Goal: Task Accomplishment & Management: Complete application form

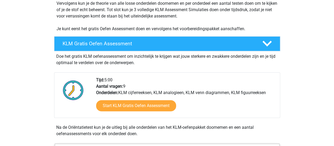
scroll to position [116, 0]
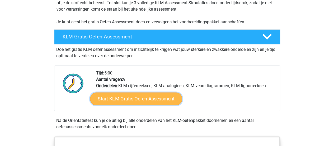
click at [107, 101] on link "Start KLM Gratis Oefen Assessment" at bounding box center [136, 98] width 92 height 13
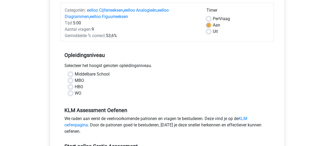
scroll to position [63, 0]
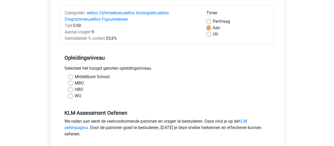
click at [75, 89] on label "HBO" at bounding box center [79, 89] width 8 height 6
click at [72, 89] on input "HBO" at bounding box center [70, 88] width 4 height 5
radio input "true"
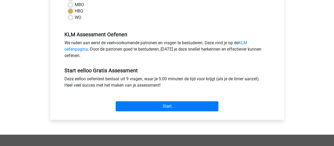
scroll to position [145, 0]
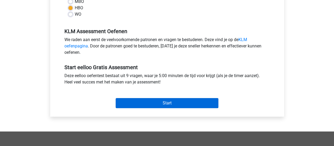
click at [210, 101] on input "Start" at bounding box center [167, 103] width 103 height 10
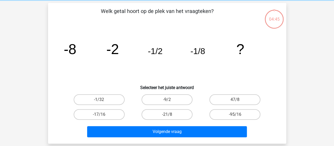
scroll to position [20, 0]
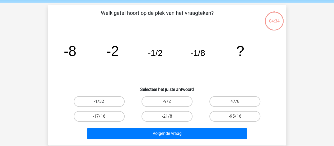
click at [107, 102] on label "-1/32" at bounding box center [99, 101] width 51 height 11
click at [102, 102] on input "-1/32" at bounding box center [100, 102] width 3 height 3
radio input "true"
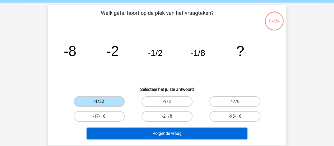
click at [141, 137] on button "Volgende vraag" at bounding box center [167, 133] width 160 height 11
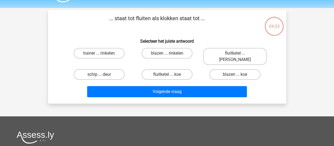
scroll to position [0, 0]
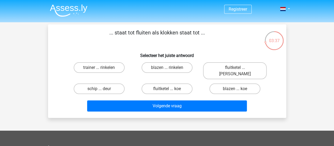
click at [170, 68] on input "blazen ... rinkelen" at bounding box center [168, 68] width 3 height 3
radio input "true"
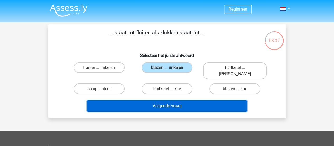
click at [184, 100] on button "Volgende vraag" at bounding box center [167, 105] width 160 height 11
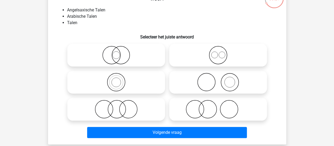
scroll to position [43, 0]
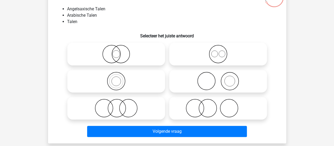
click at [240, 53] on icon at bounding box center [218, 54] width 94 height 18
click at [222, 51] on input "radio" at bounding box center [219, 49] width 3 height 3
radio input "true"
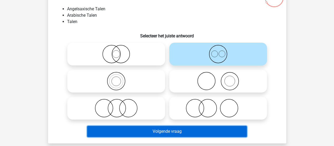
click at [235, 136] on button "Volgende vraag" at bounding box center [167, 130] width 160 height 11
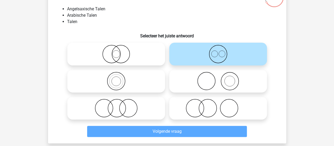
scroll to position [24, 0]
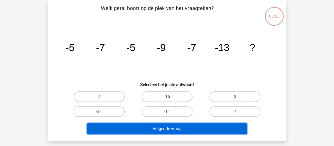
click at [166, 124] on button "Volgende vraag" at bounding box center [167, 128] width 160 height 11
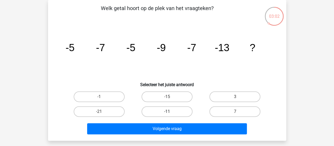
click at [166, 113] on label "-11" at bounding box center [167, 111] width 51 height 11
click at [167, 113] on input "-11" at bounding box center [168, 112] width 3 height 3
radio input "true"
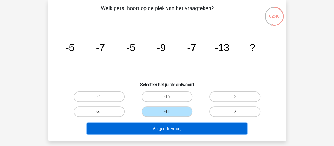
click at [239, 133] on button "Volgende vraag" at bounding box center [167, 128] width 160 height 11
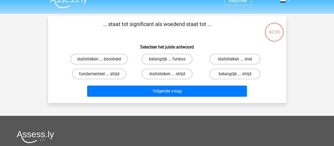
scroll to position [0, 0]
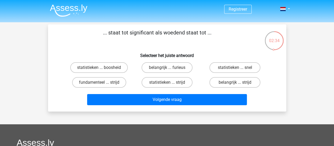
click at [170, 71] on label "belangrijk ... furieus" at bounding box center [167, 67] width 51 height 11
click at [170, 71] on input "belangrijk ... furieus" at bounding box center [168, 68] width 3 height 3
radio input "true"
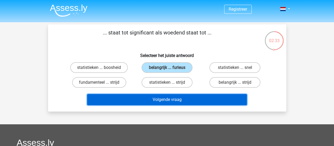
click at [184, 101] on button "Volgende vraag" at bounding box center [167, 99] width 160 height 11
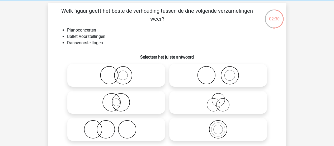
scroll to position [23, 0]
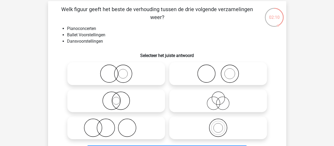
click at [236, 80] on circle at bounding box center [230, 74] width 18 height 18
click at [222, 71] on input "radio" at bounding box center [219, 68] width 3 height 3
radio input "true"
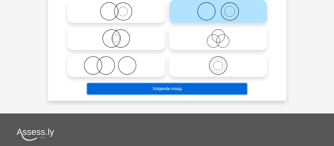
click at [228, 89] on button "Volgende vraag" at bounding box center [167, 88] width 160 height 11
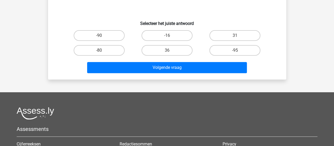
scroll to position [24, 0]
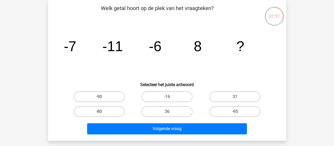
click at [173, 110] on label "36" at bounding box center [167, 111] width 51 height 11
click at [170, 111] on input "36" at bounding box center [168, 112] width 3 height 3
radio input "true"
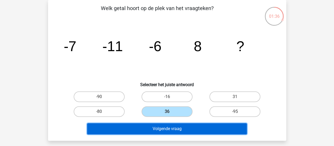
click at [198, 133] on button "Volgende vraag" at bounding box center [167, 128] width 160 height 11
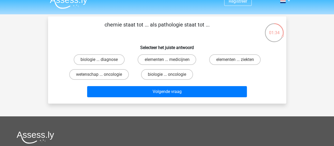
scroll to position [4, 0]
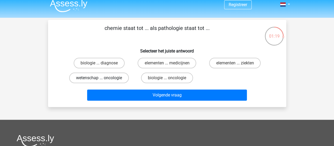
click at [110, 80] on label "wetenschap ... oncologie" at bounding box center [99, 77] width 60 height 11
click at [102, 80] on input "wetenschap ... oncologie" at bounding box center [100, 79] width 3 height 3
radio input "true"
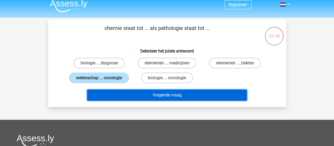
click at [148, 97] on button "Volgende vraag" at bounding box center [167, 94] width 160 height 11
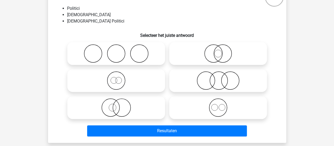
scroll to position [51, 0]
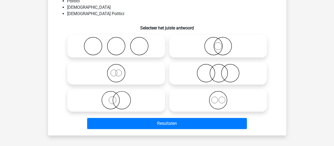
click at [141, 79] on icon at bounding box center [116, 73] width 94 height 18
click at [120, 70] on input "radio" at bounding box center [117, 68] width 3 height 3
radio input "true"
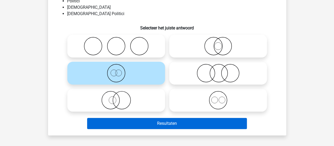
click at [200, 127] on button "Resultaten" at bounding box center [167, 123] width 160 height 11
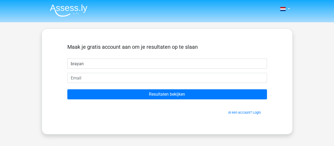
type input "brayan"
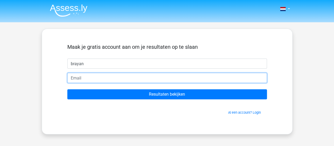
click at [79, 80] on input "email" at bounding box center [167, 78] width 200 height 10
type input "[EMAIL_ADDRESS][DOMAIN_NAME]"
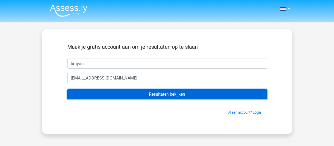
click at [112, 97] on input "Resultaten bekijken" at bounding box center [167, 94] width 200 height 10
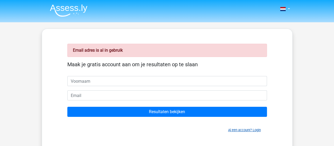
click at [257, 128] on link "Al een account? Login" at bounding box center [244, 130] width 33 height 4
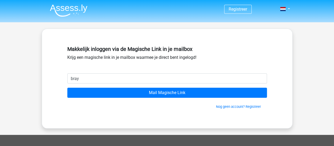
type input "[EMAIL_ADDRESS][DOMAIN_NAME]"
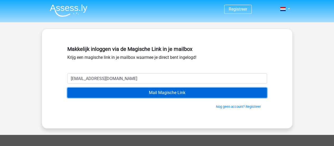
click at [100, 97] on input "Mail Magische Link" at bounding box center [167, 92] width 200 height 10
